Goal: Use online tool/utility: Use online tool/utility

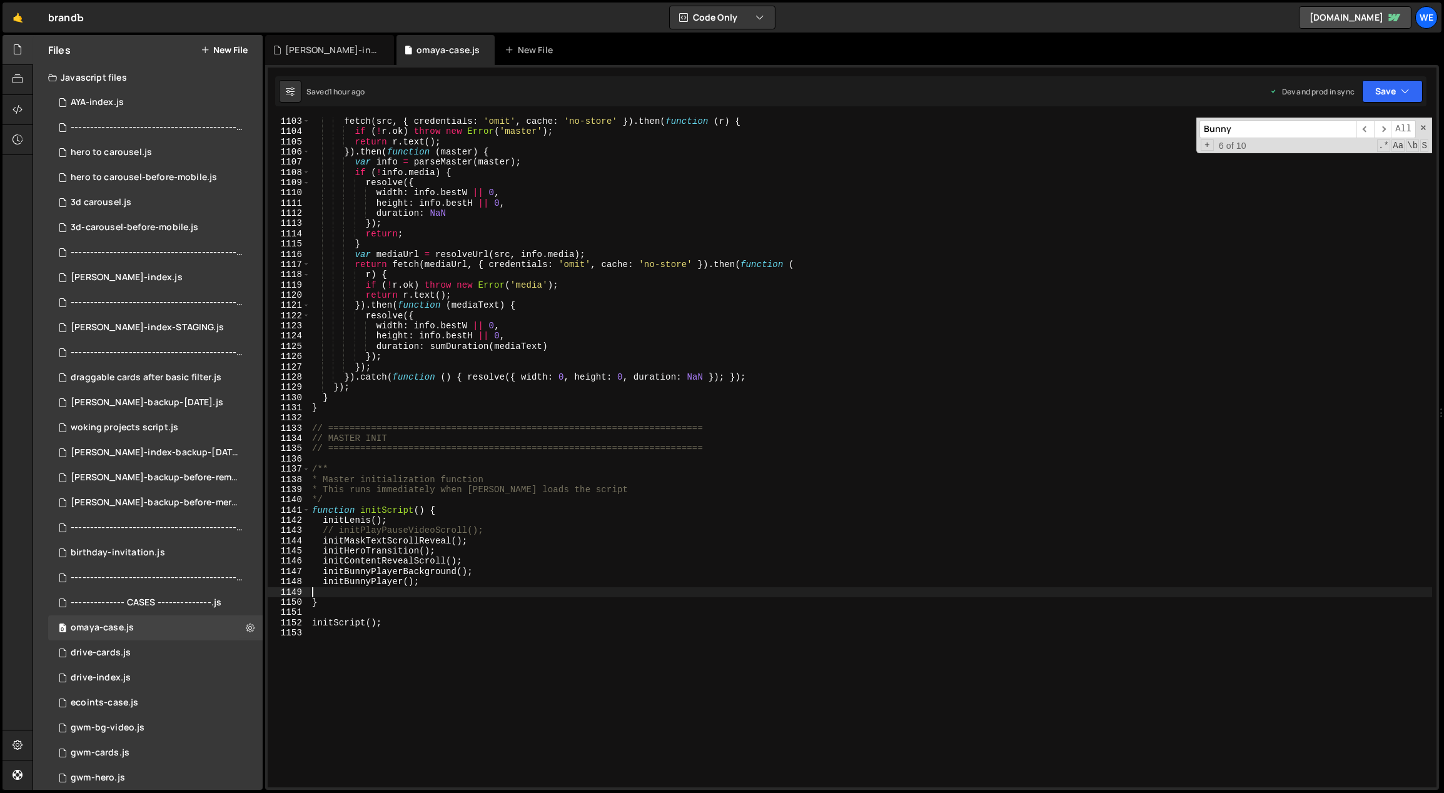
click at [490, 432] on div "fetch ( src , { credentials : 'omit' , cache : 'no-store' }) . then ( function …" at bounding box center [871, 461] width 1123 height 691
type textarea "// ======================================================================"
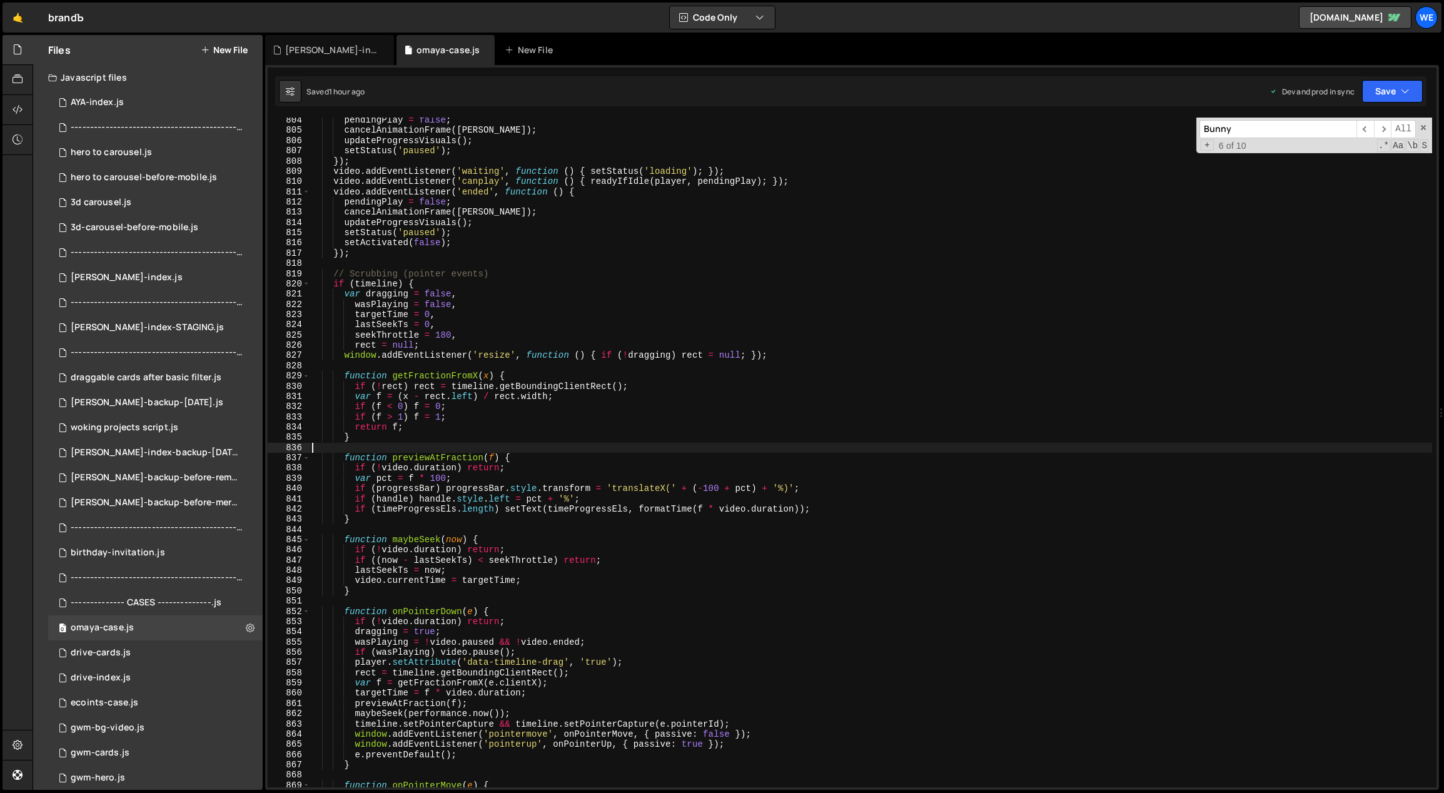
click at [507, 443] on div "pendingPlay = false ; cancelAnimationFrame ( [PERSON_NAME] ) ; updateProgressVi…" at bounding box center [871, 460] width 1123 height 691
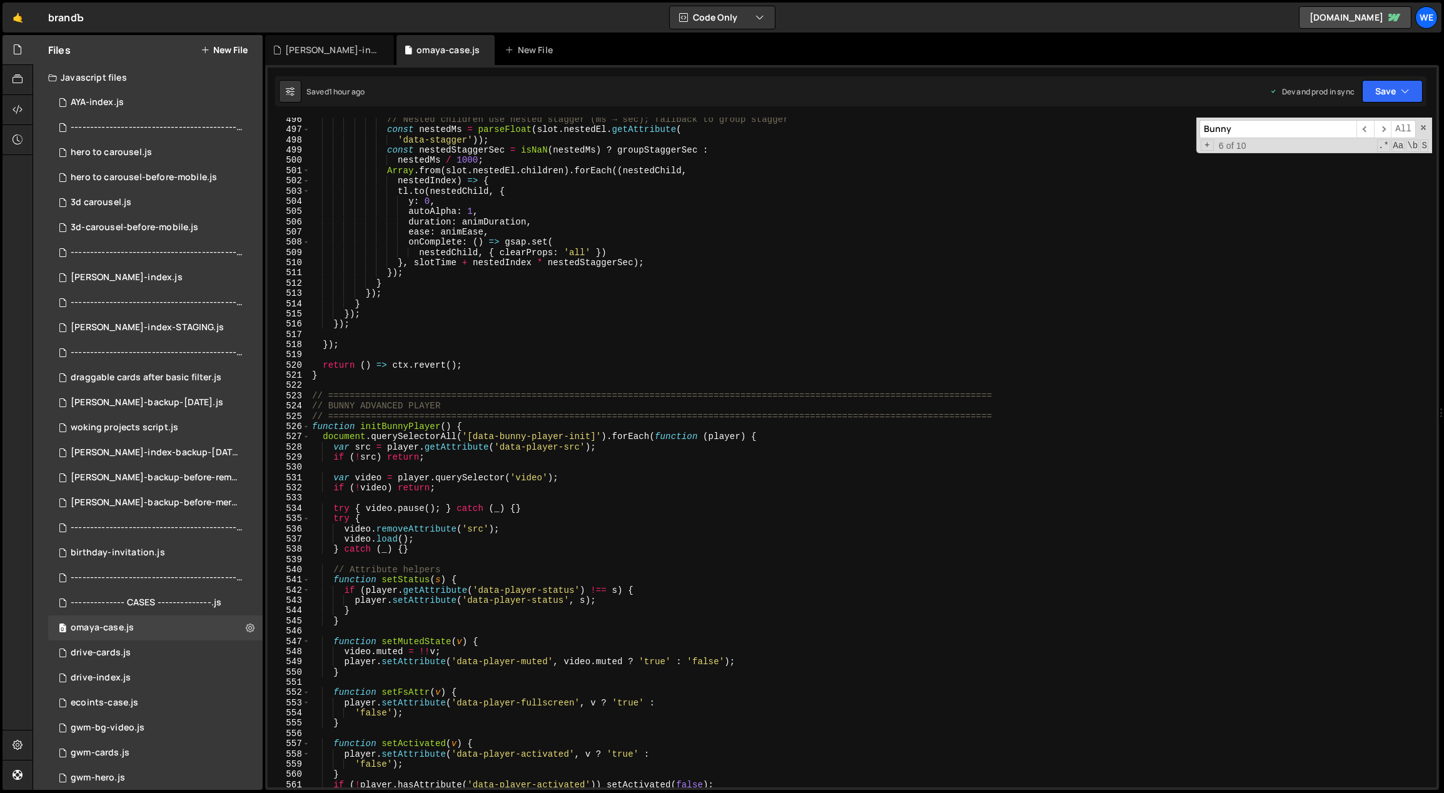
scroll to position [5001, 0]
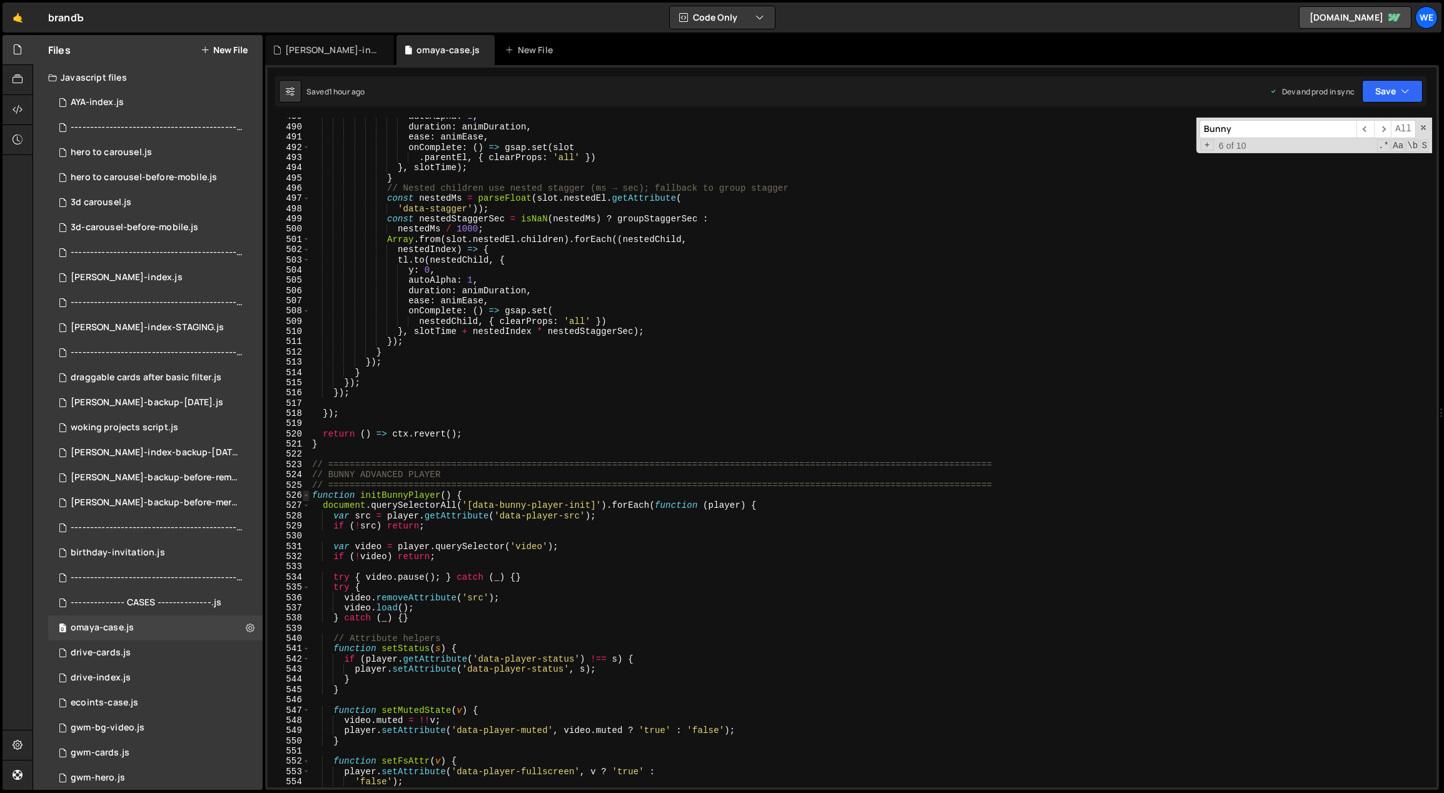
click at [306, 494] on span at bounding box center [306, 495] width 7 height 10
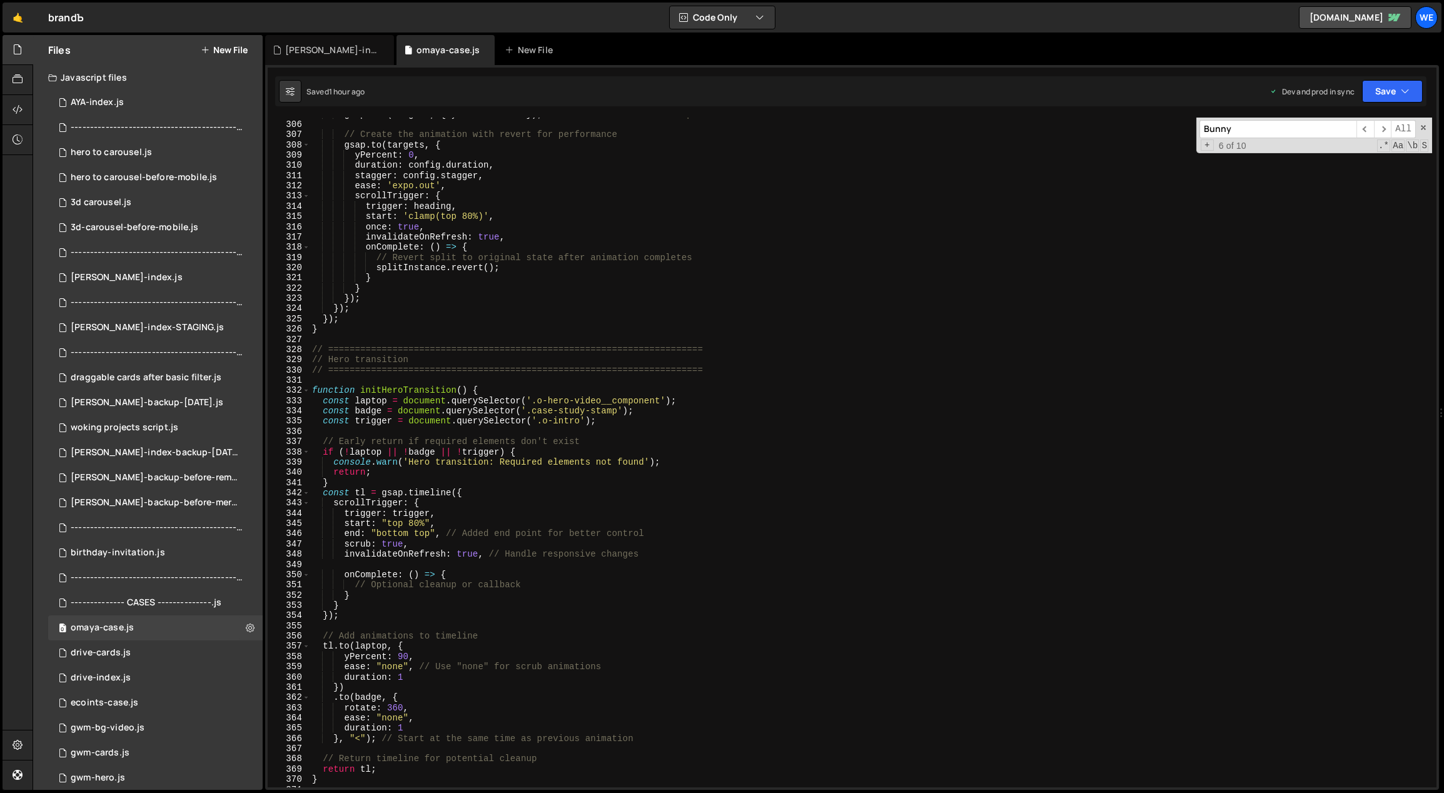
scroll to position [3445, 0]
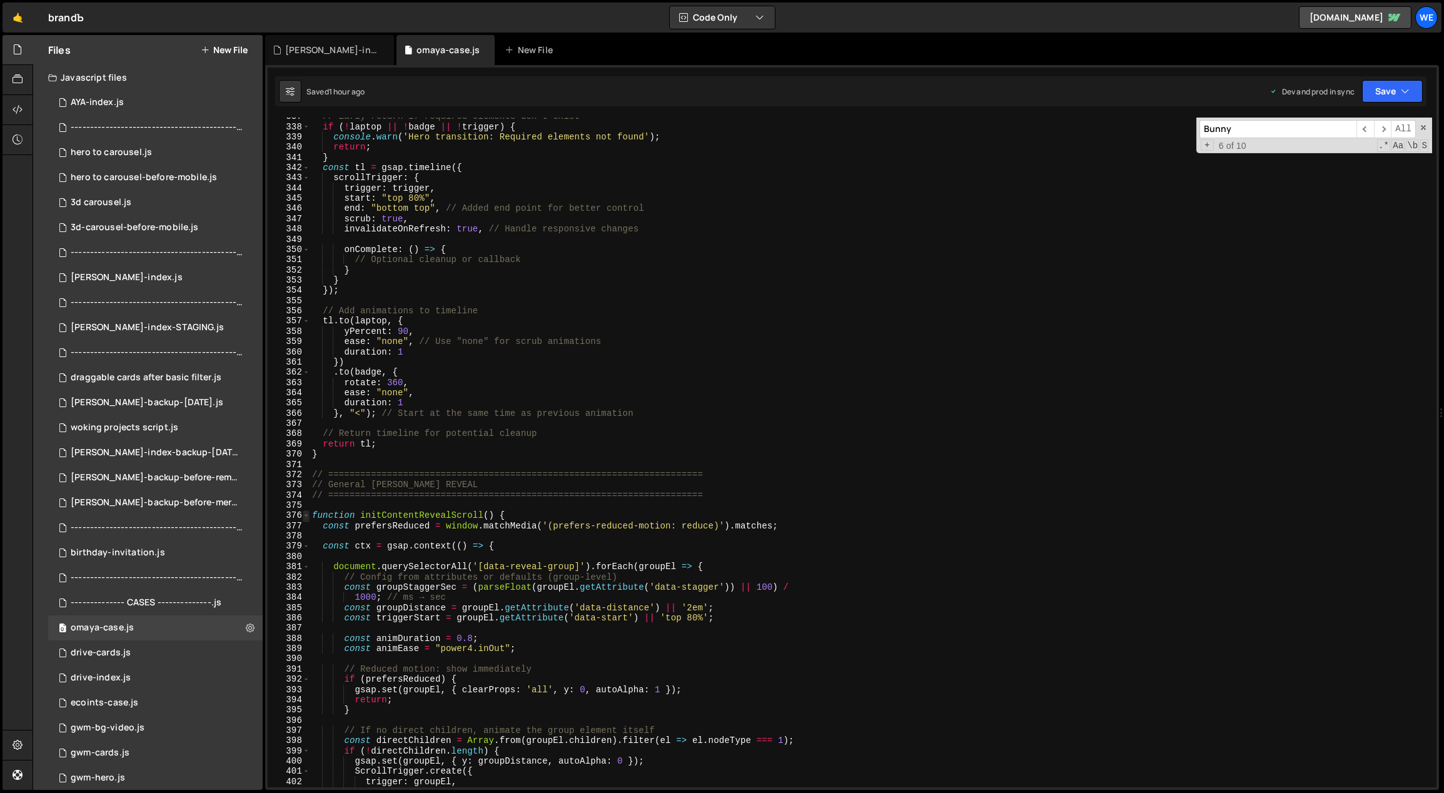
click at [303, 517] on span at bounding box center [306, 515] width 7 height 10
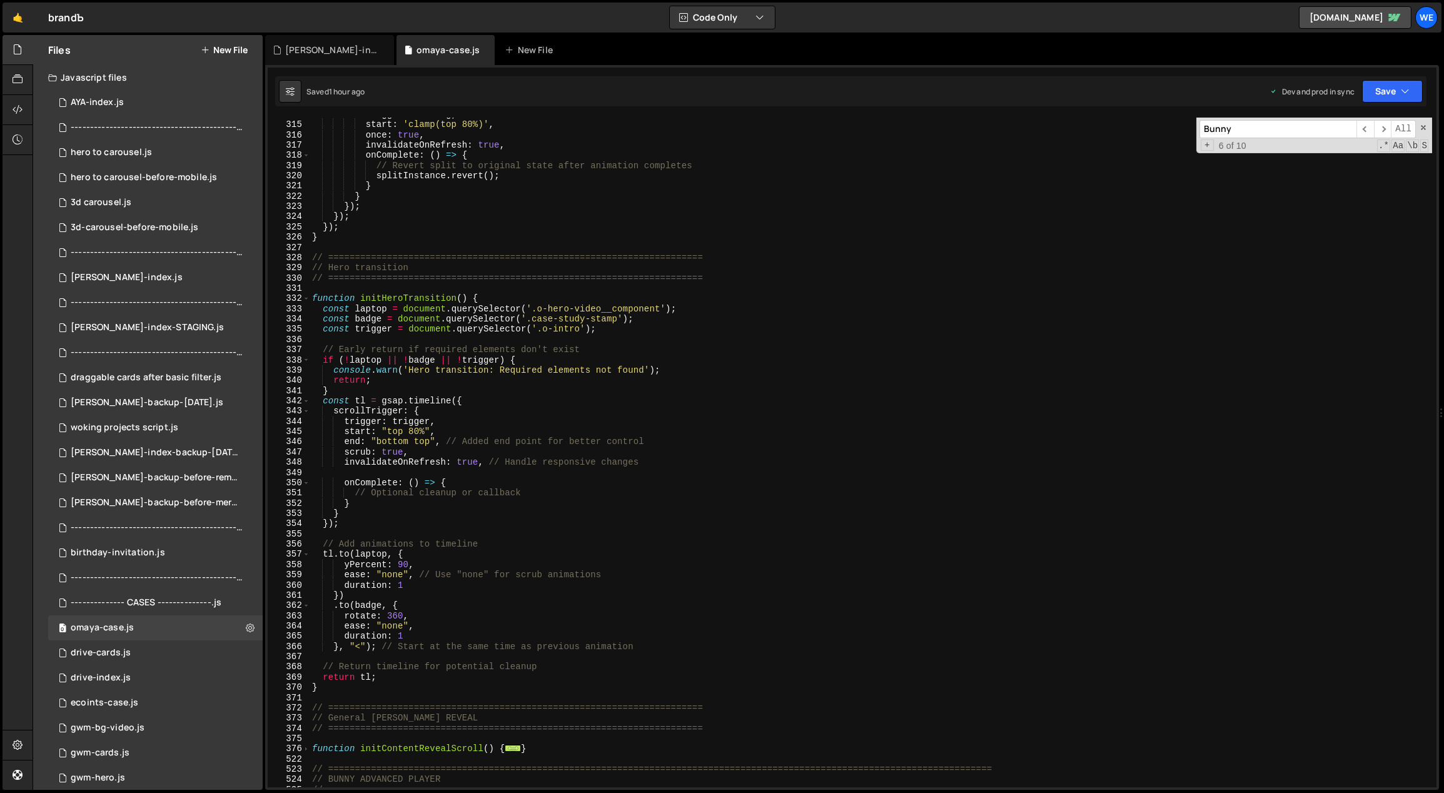
scroll to position [3210, 0]
click at [643, 325] on div "trigger : heading , start : 'clamp(top 80%)' , once : true , invalidateOnRefres…" at bounding box center [871, 456] width 1123 height 691
type textarea "const badge = document.querySelector('.case-study-stamp');"
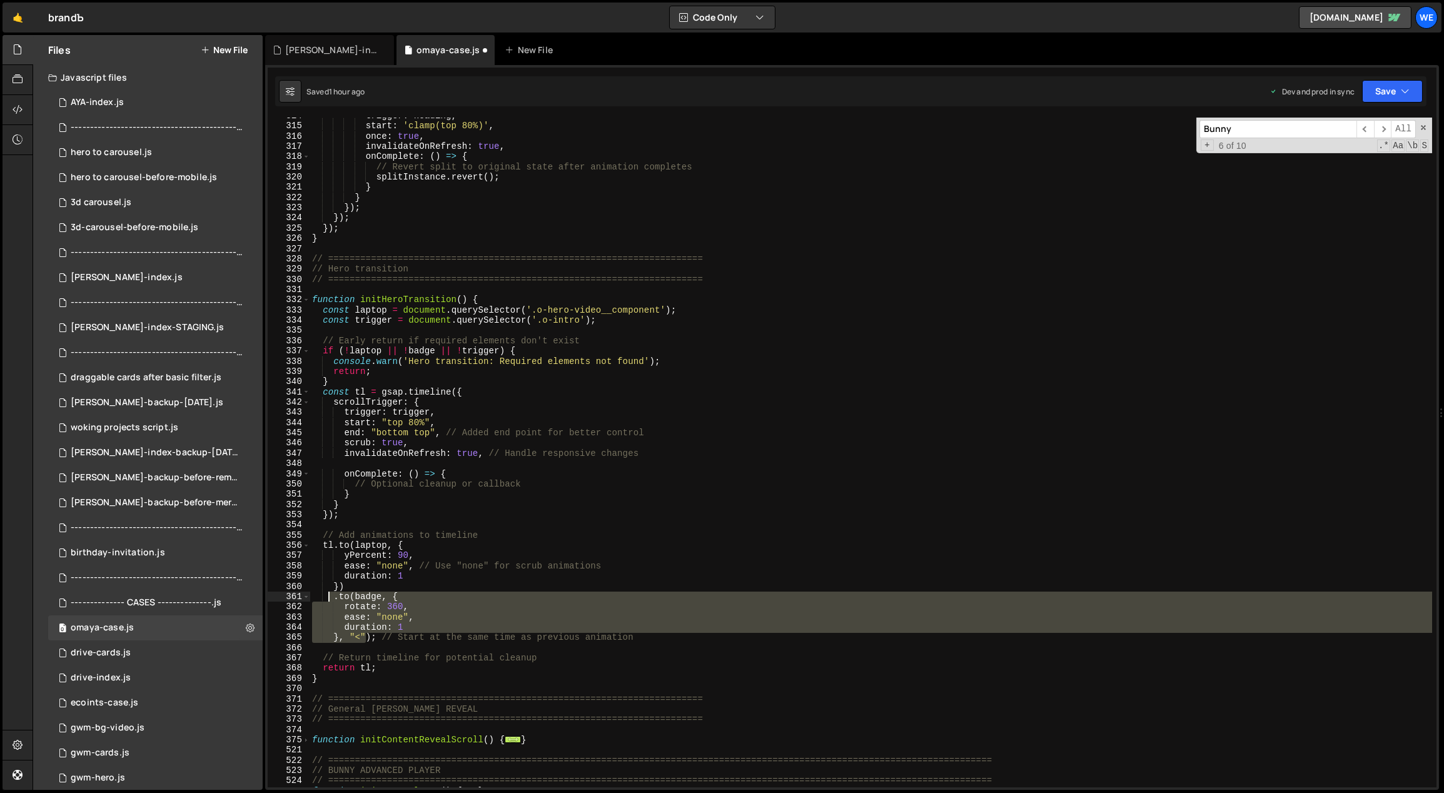
drag, startPoint x: 350, startPoint y: 624, endPoint x: 330, endPoint y: 601, distance: 30.5
click at [330, 601] on div "trigger : heading , start : 'clamp(top 80%)' , once : true , invalidateOnRefres…" at bounding box center [871, 456] width 1123 height 691
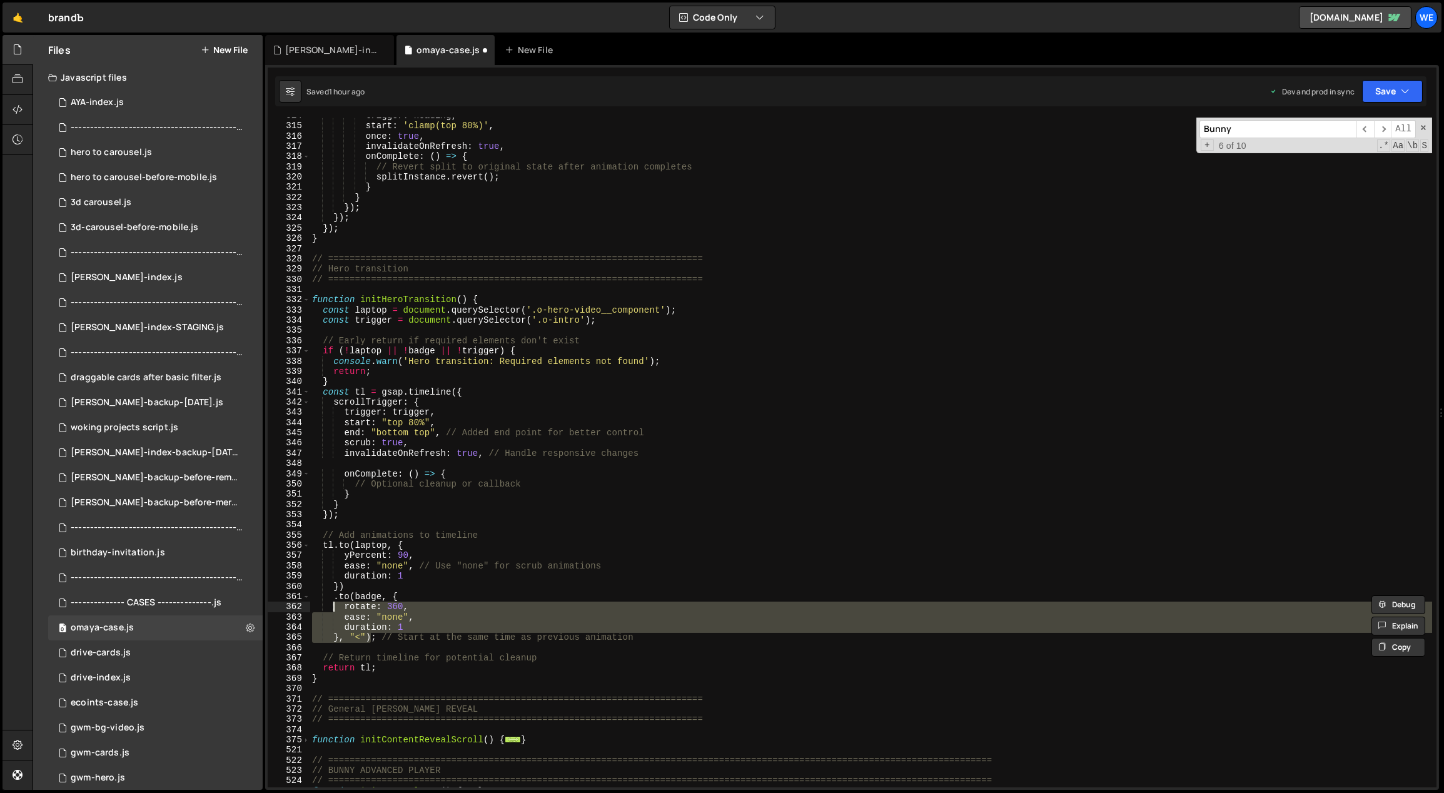
drag, startPoint x: 355, startPoint y: 630, endPoint x: 331, endPoint y: 601, distance: 37.3
click at [331, 601] on div "trigger : heading , start : 'clamp(top 80%)' , once : true , invalidateOnRefres…" at bounding box center [871, 456] width 1123 height 691
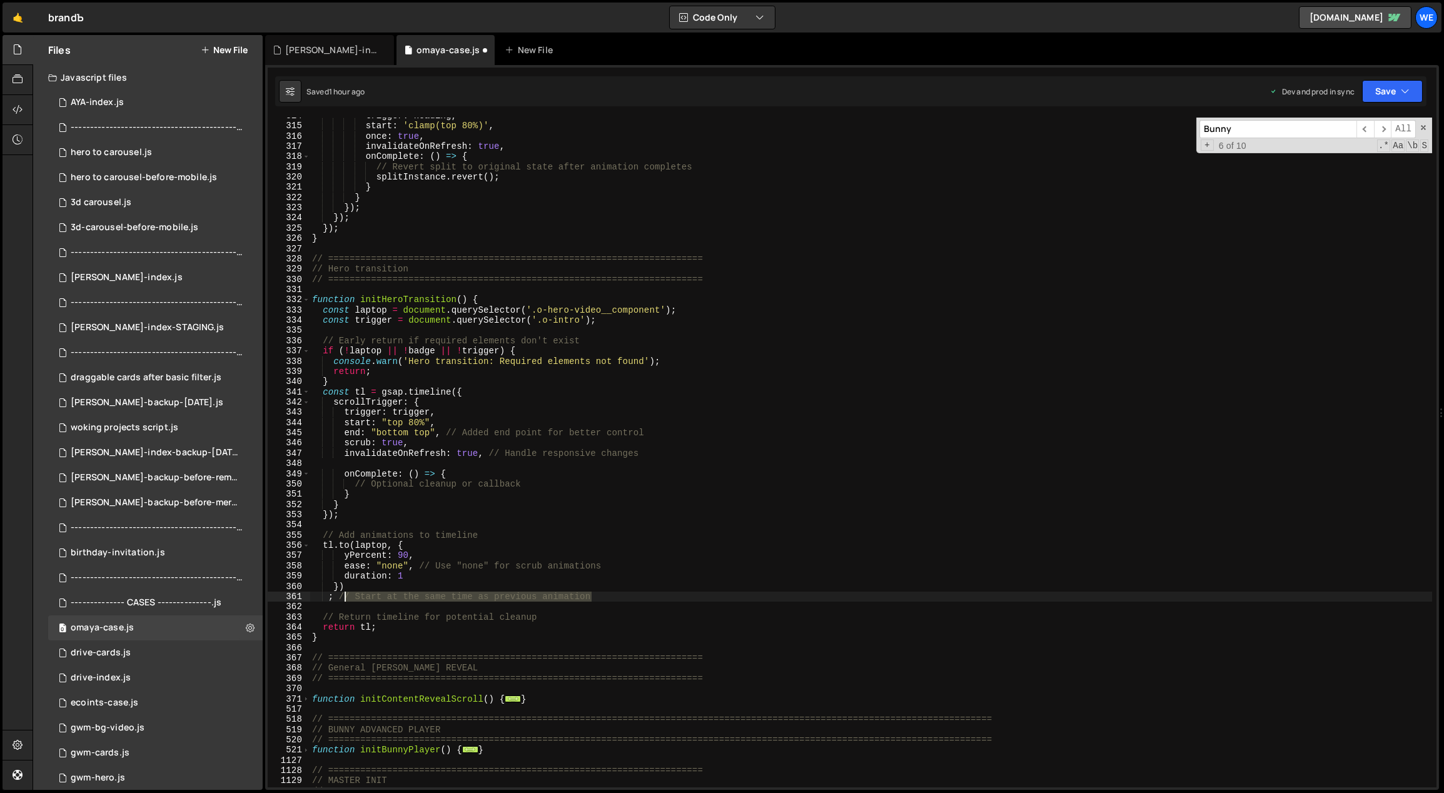
drag, startPoint x: 509, startPoint y: 605, endPoint x: 342, endPoint y: 596, distance: 167.3
click at [342, 596] on div "trigger : heading , start : 'clamp(top 80%)' , once : true , invalidateOnRefres…" at bounding box center [871, 456] width 1123 height 691
drag, startPoint x: 572, startPoint y: 321, endPoint x: 545, endPoint y: 322, distance: 26.9
click at [545, 322] on div "trigger : heading , start : 'clamp(top 80%)' , once : true , invalidateOnRefres…" at bounding box center [871, 456] width 1123 height 691
paste textarea "container__text"
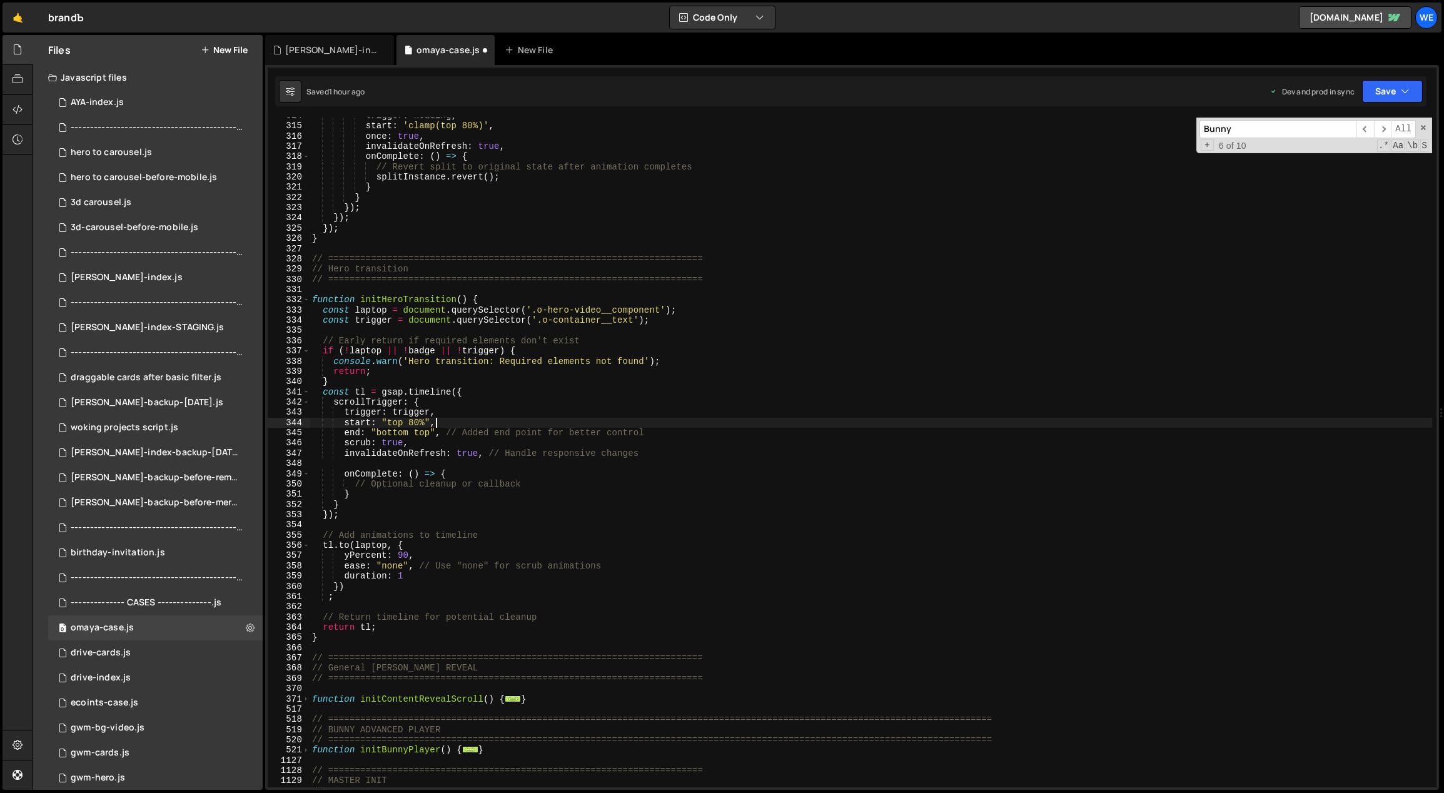
click at [753, 428] on div "trigger : heading , start : 'clamp(top 80%)' , once : true , invalidateOnRefres…" at bounding box center [871, 456] width 1123 height 691
click at [724, 401] on div "trigger : heading , start : 'clamp(top 80%)' , once : true , invalidateOnRefres…" at bounding box center [871, 456] width 1123 height 691
click at [909, 210] on div "trigger : heading , start : 'clamp(top 80%)' , once : true , invalidateOnRefres…" at bounding box center [871, 456] width 1123 height 691
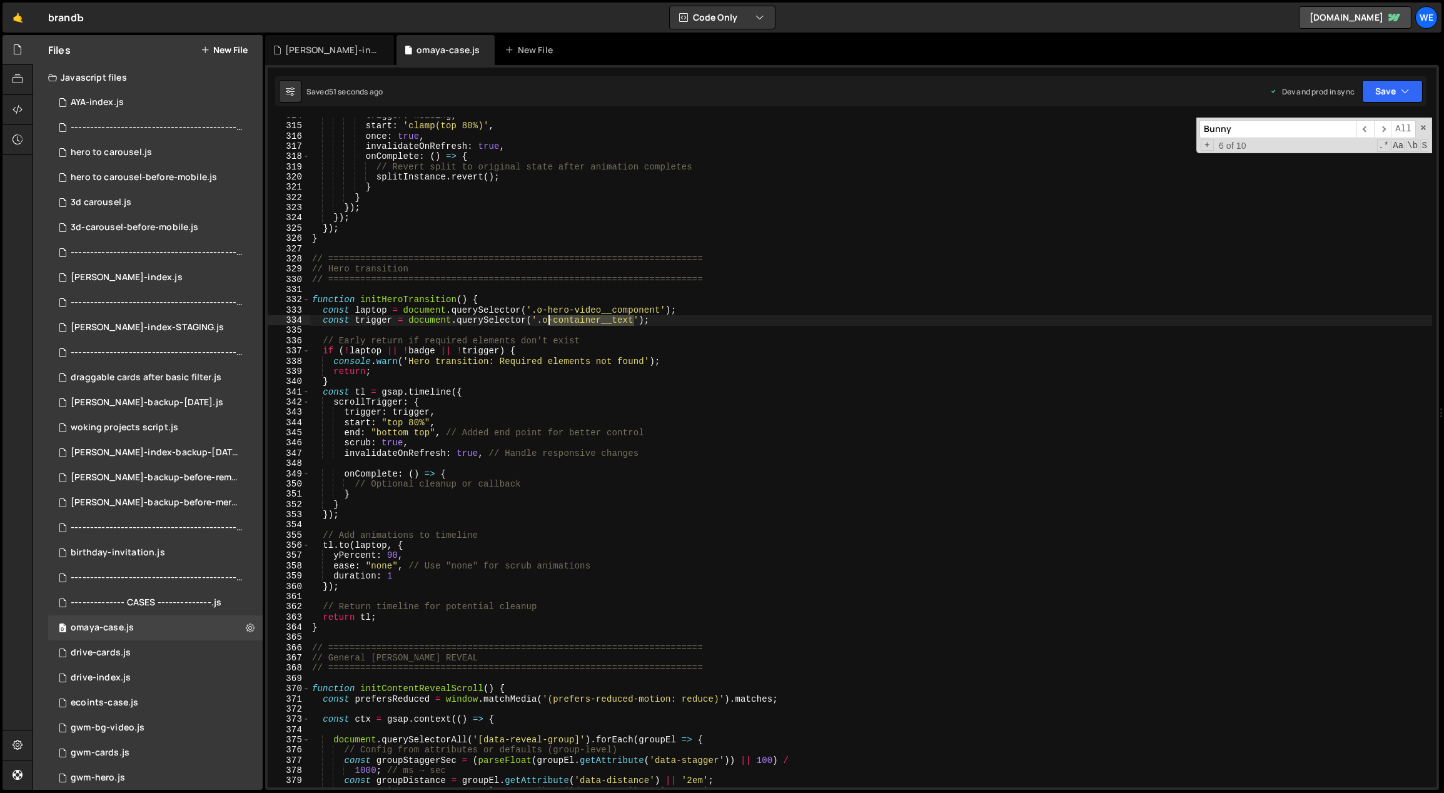
drag, startPoint x: 628, startPoint y: 321, endPoint x: 543, endPoint y: 323, distance: 85.1
click at [543, 323] on div "trigger : heading , start : 'clamp(top 80%)' , once : true , invalidateOnRefres…" at bounding box center [871, 456] width 1123 height 691
paste textarea "main-wrap"
click at [726, 375] on div "trigger : heading , start : 'clamp(top 80%)' , once : true , invalidateOnRefres…" at bounding box center [871, 456] width 1123 height 691
click at [408, 422] on div "trigger : heading , start : 'clamp(top 80%)' , once : true , invalidateOnRefres…" at bounding box center [871, 456] width 1123 height 691
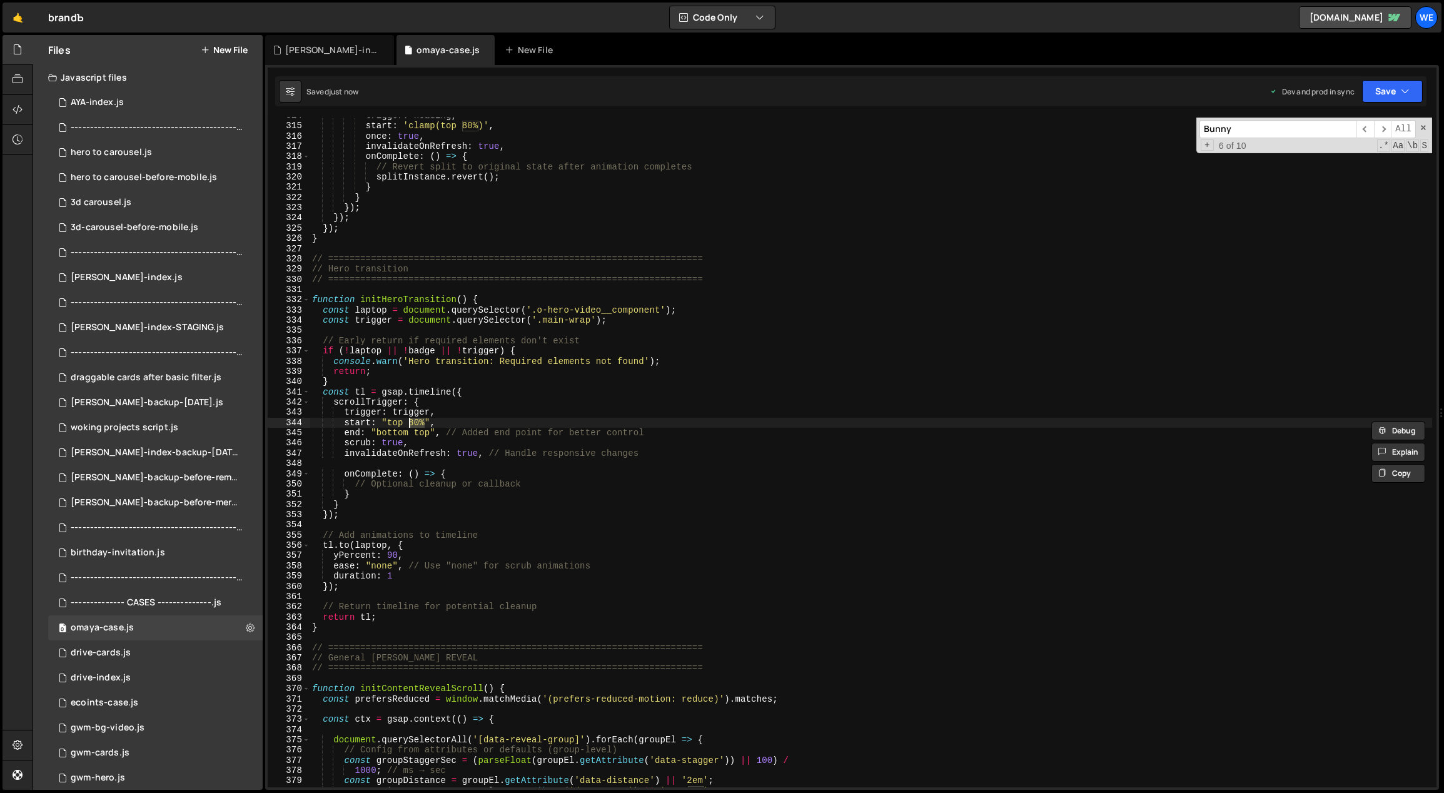
drag, startPoint x: 423, startPoint y: 423, endPoint x: 409, endPoint y: 421, distance: 14.0
click at [409, 421] on div "trigger : heading , start : 'clamp(top 80%)' , once : true , invalidateOnRefres…" at bounding box center [871, 456] width 1123 height 691
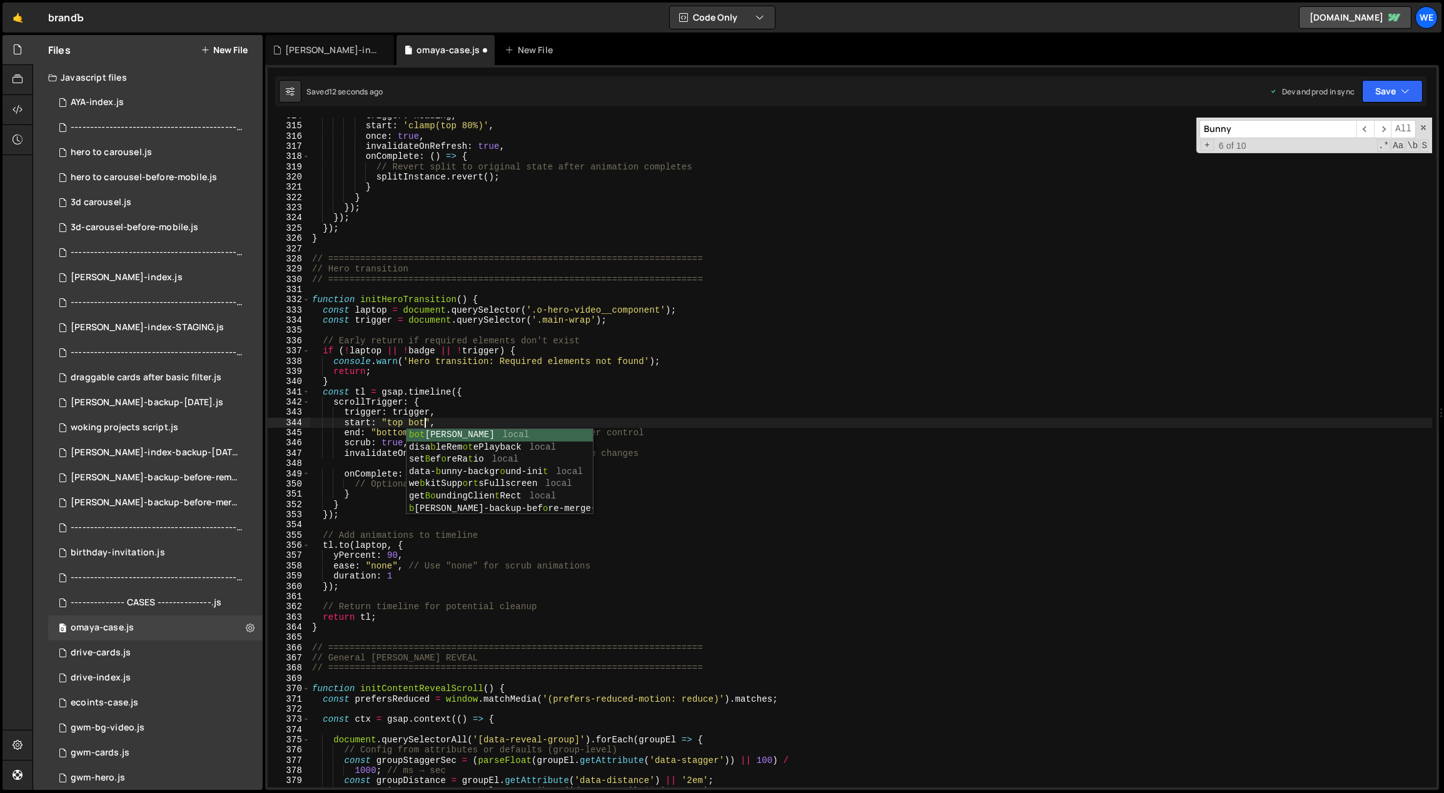
scroll to position [0, 9]
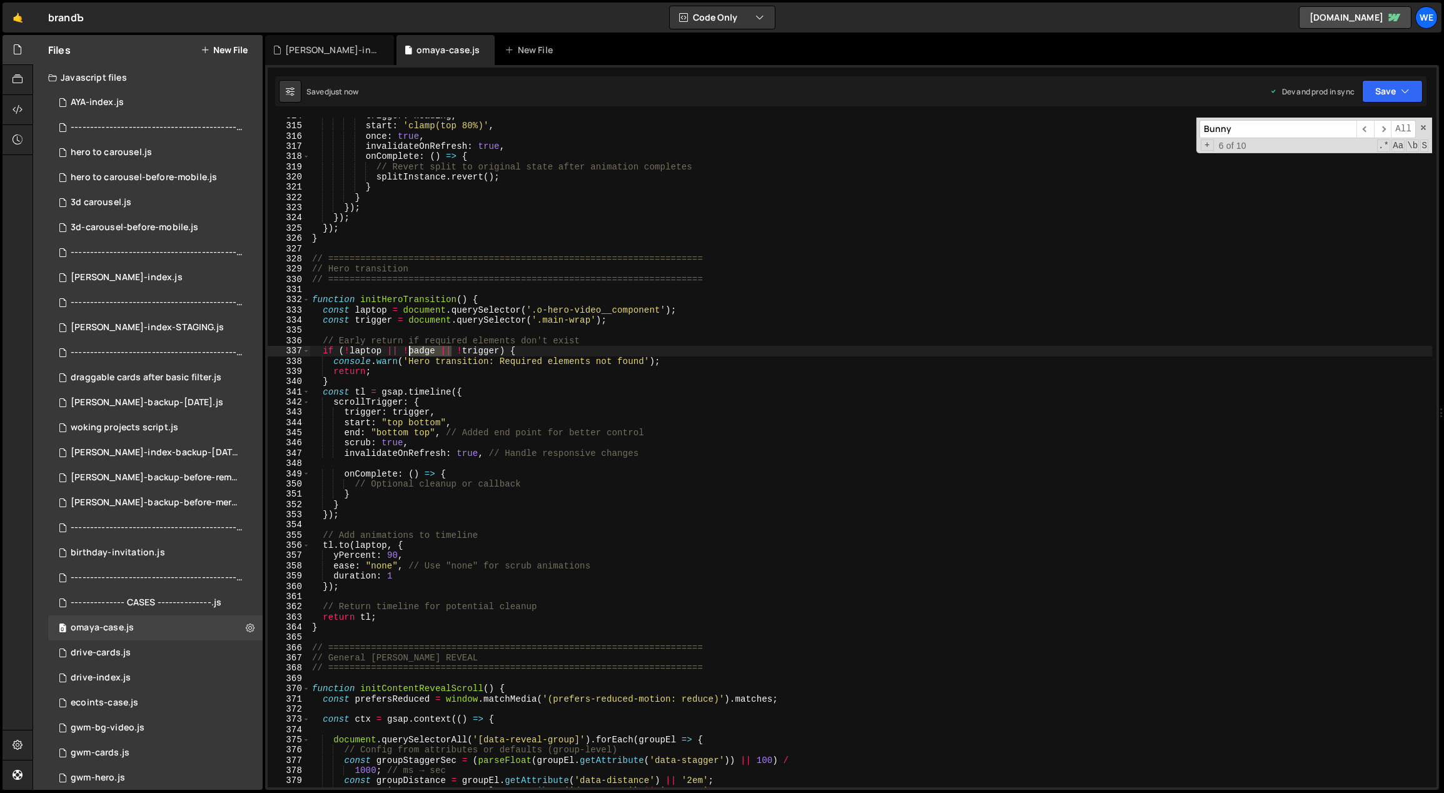
drag, startPoint x: 452, startPoint y: 349, endPoint x: 403, endPoint y: 350, distance: 48.8
click at [403, 350] on div "trigger : heading , start : 'clamp(top 80%)' , once : true , invalidateOnRefres…" at bounding box center [871, 456] width 1123 height 691
click at [414, 562] on div "trigger : heading , start : 'clamp(top 80%)' , once : true , invalidateOnRefres…" at bounding box center [871, 456] width 1123 height 691
click at [387, 556] on div "trigger : heading , start : 'clamp(top 80%)' , once : true , invalidateOnRefres…" at bounding box center [871, 456] width 1123 height 691
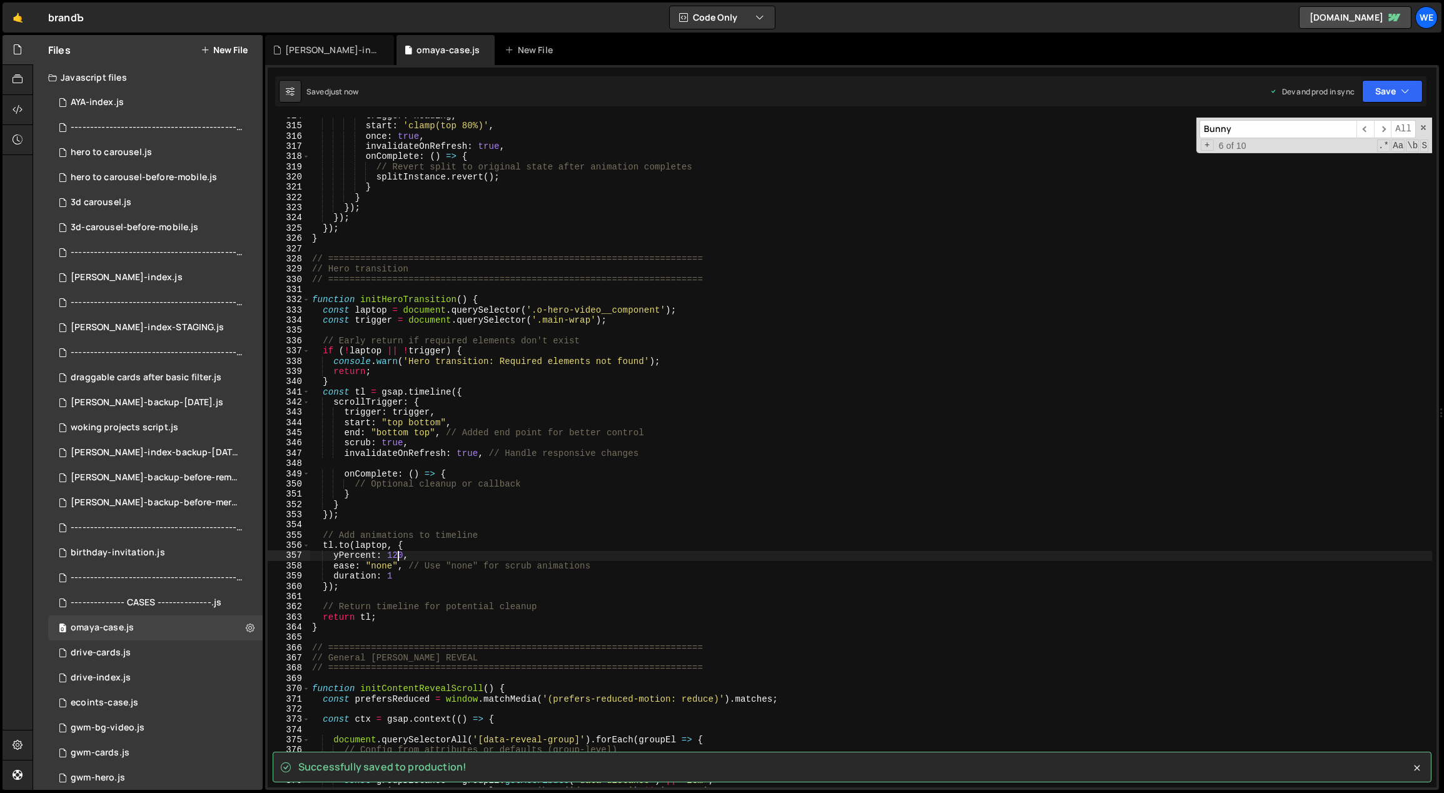
type textarea "yPercent: 120,"
